Goal: Find specific page/section: Find specific page/section

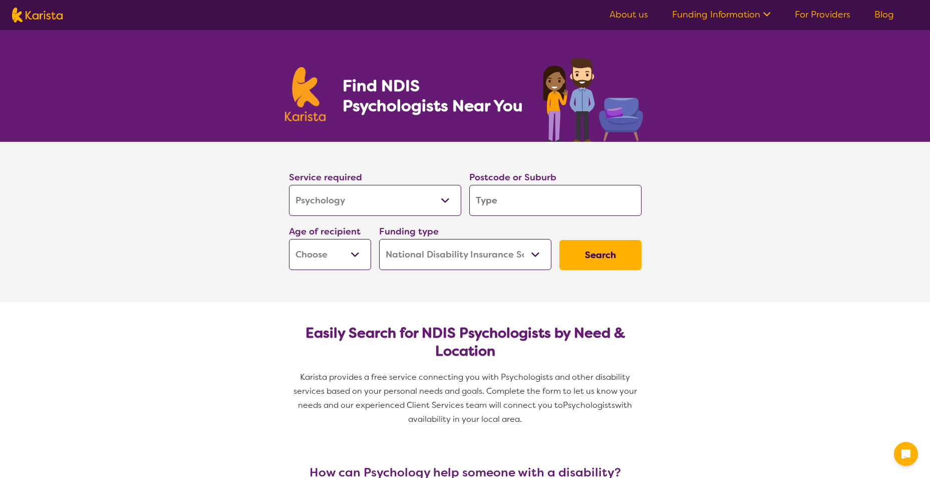
select select "Psychology"
select select "NDIS"
select select "Psychology"
select select "NDIS"
click at [590, 263] on button "Search" at bounding box center [600, 255] width 82 height 30
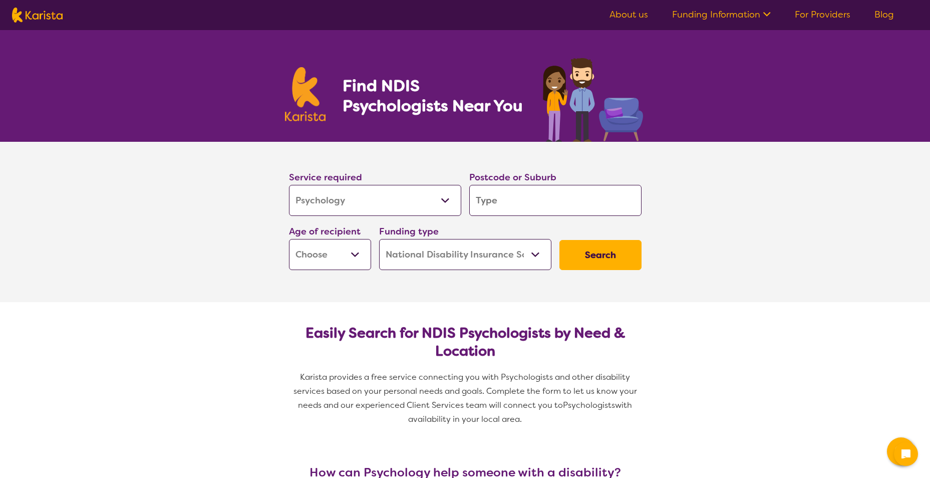
click at [570, 207] on input "search" at bounding box center [555, 200] width 172 height 31
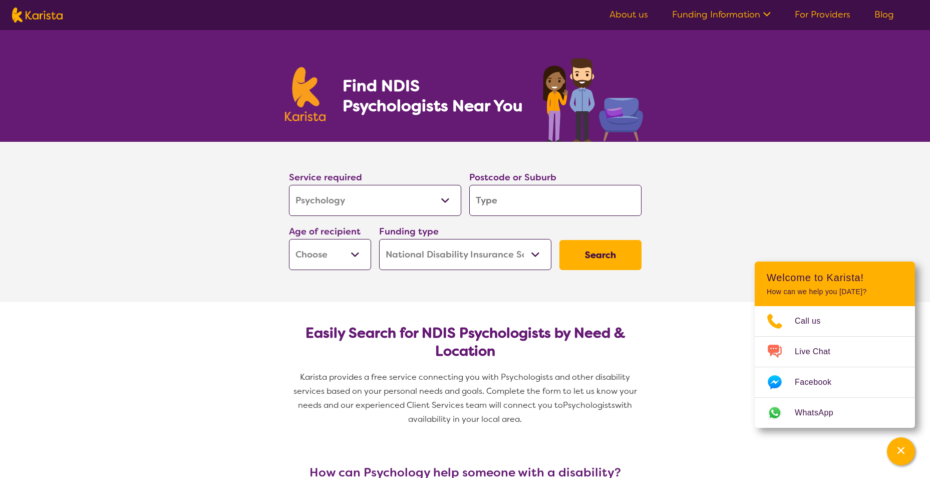
click at [533, 188] on input "search" at bounding box center [555, 200] width 172 height 31
type input "2"
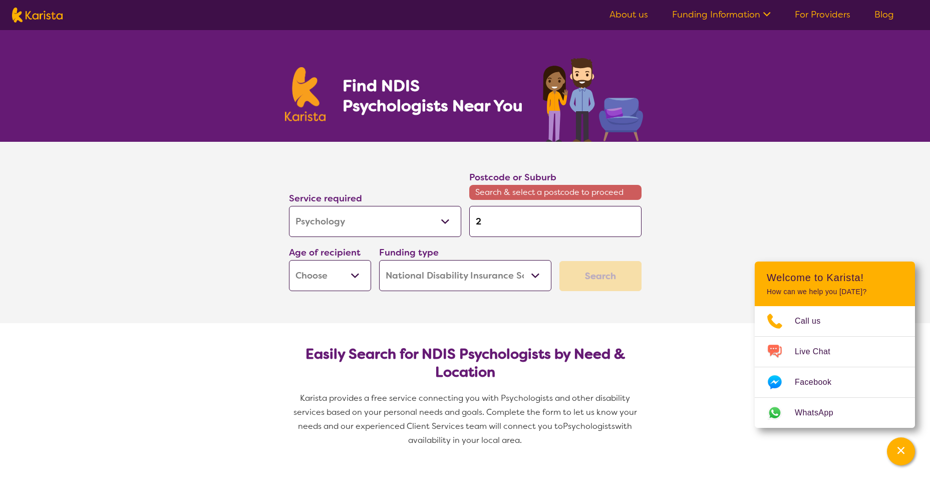
type input "27"
type input "276"
type input "2761"
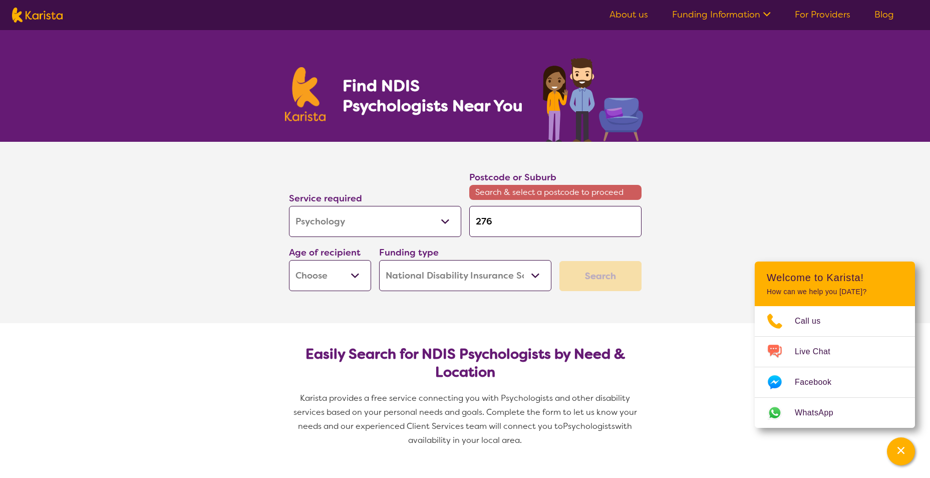
type input "2761"
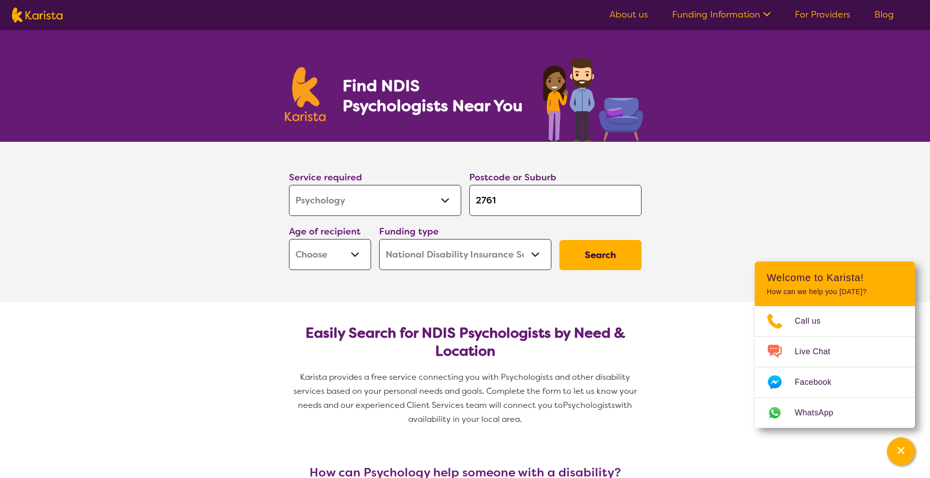
type input "2761"
click at [559, 240] on button "Search" at bounding box center [600, 255] width 82 height 30
click at [322, 257] on select "Early Childhood - 0 to 9 Child - 10 to 11 Adolescent - 12 to 17 Adult - 18 to 6…" at bounding box center [330, 254] width 82 height 31
select select "AD"
click at [289, 239] on select "Early Childhood - 0 to 9 Child - 10 to 11 Adolescent - 12 to 17 Adult - 18 to 6…" at bounding box center [330, 254] width 82 height 31
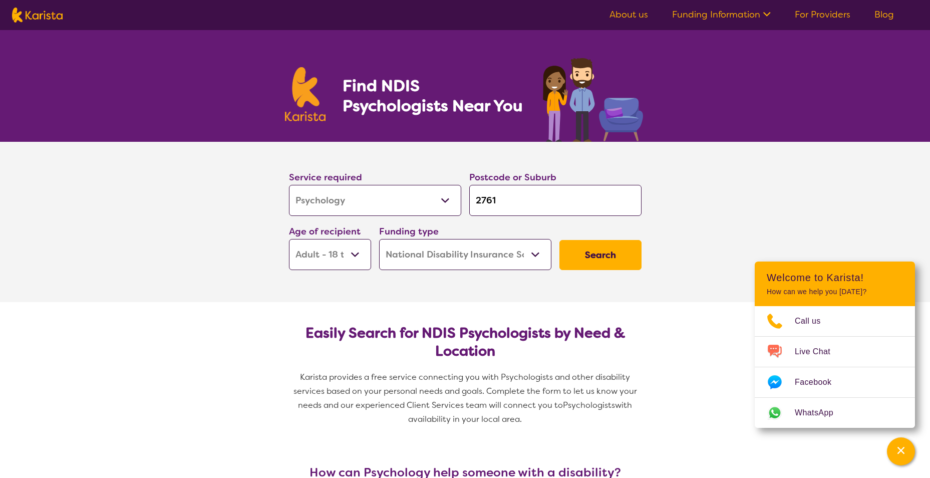
select select "AD"
click at [617, 253] on button "Search" at bounding box center [600, 255] width 82 height 30
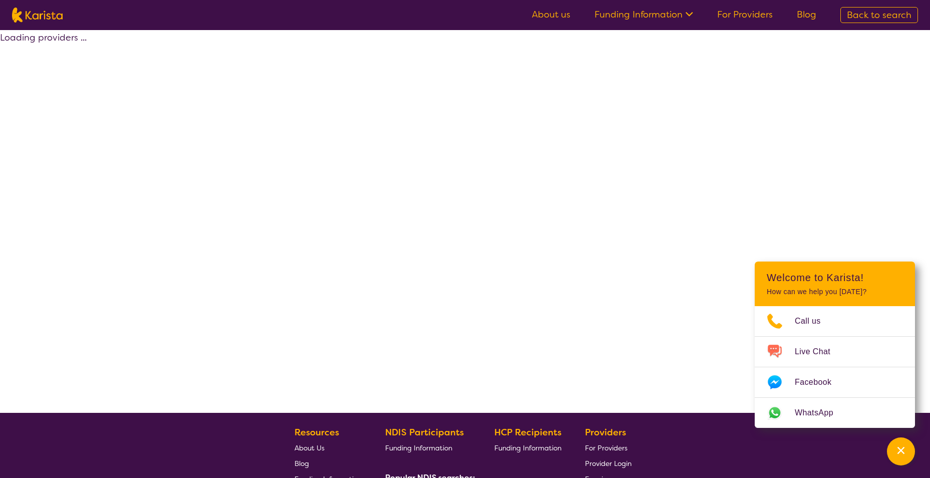
select select "by_score"
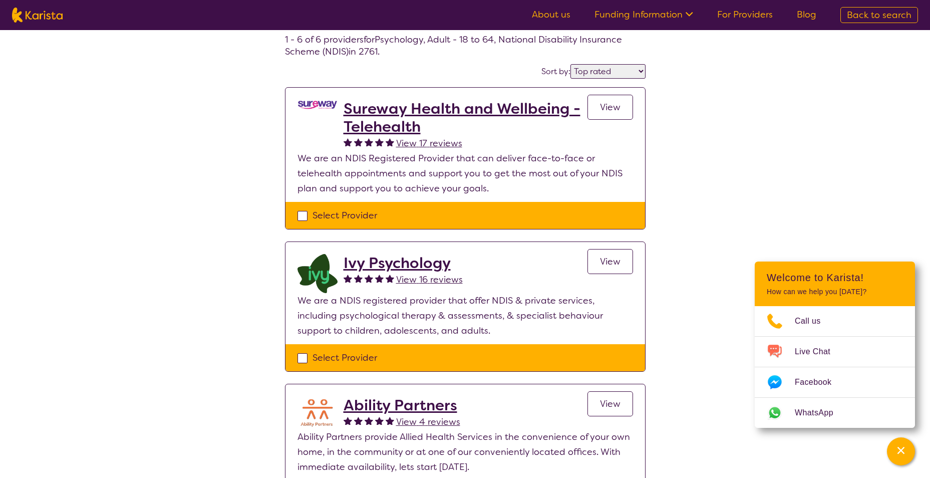
scroll to position [50, 0]
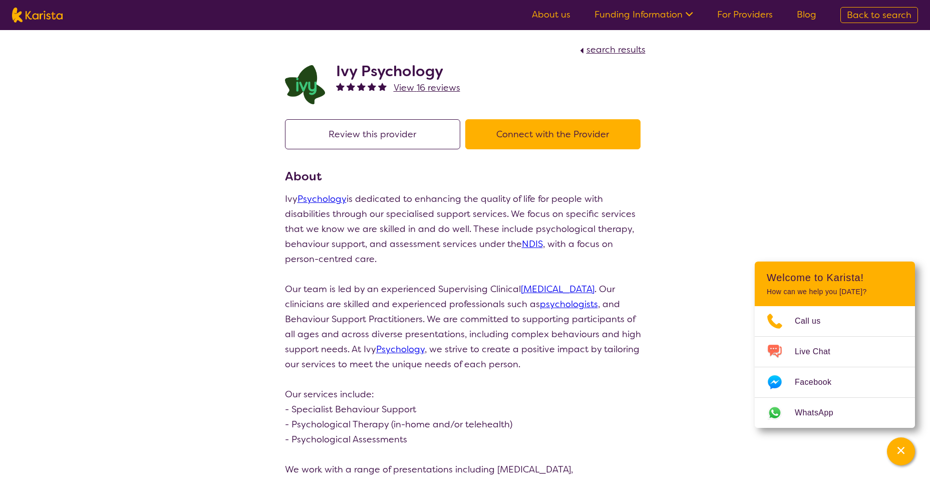
click at [530, 132] on button "Connect with the Provider" at bounding box center [552, 134] width 175 height 30
